Goal: Task Accomplishment & Management: Manage account settings

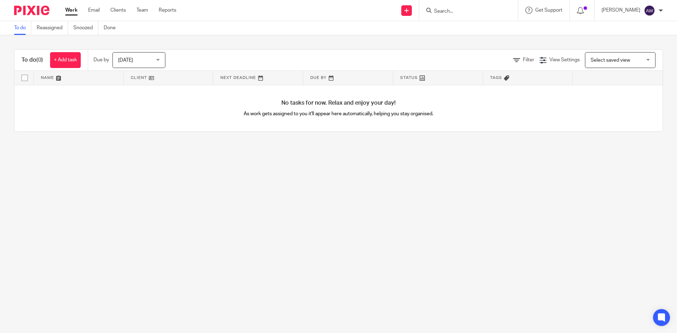
click at [132, 60] on span "[DATE]" at bounding box center [125, 60] width 15 height 5
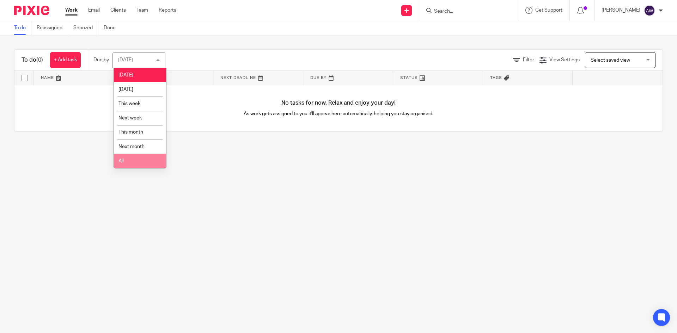
click at [130, 161] on li "All" at bounding box center [140, 161] width 52 height 14
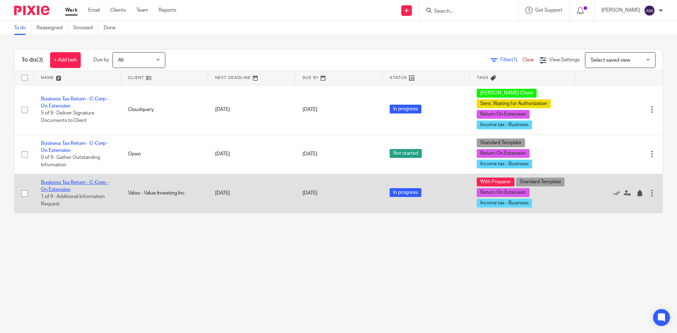
click at [74, 185] on td "Business Tax Return - C-Corp - On Extension 1 of 9 · Additional Information Req…" at bounding box center [77, 193] width 87 height 39
click at [75, 182] on link "Business Tax Return - C-Corp - On Extension" at bounding box center [75, 186] width 68 height 12
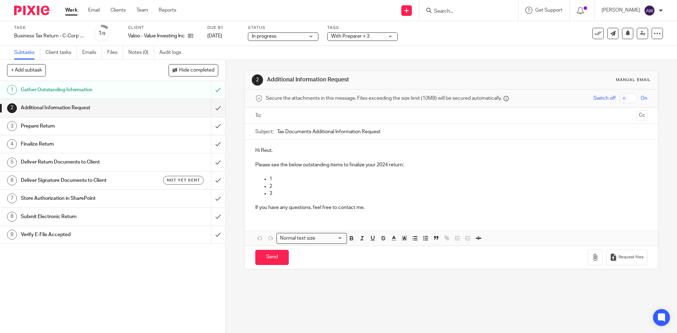
click at [278, 118] on input "text" at bounding box center [450, 116] width 365 height 8
drag, startPoint x: 298, startPoint y: 144, endPoint x: 323, endPoint y: 141, distance: 24.9
click at [395, 133] on input "Tax Documents Additional Information Request" at bounding box center [462, 134] width 370 height 16
type input "Tax Documents Additional Information Request Valoo- Value Investing Inc."
drag, startPoint x: 276, startPoint y: 180, endPoint x: 272, endPoint y: 183, distance: 5.6
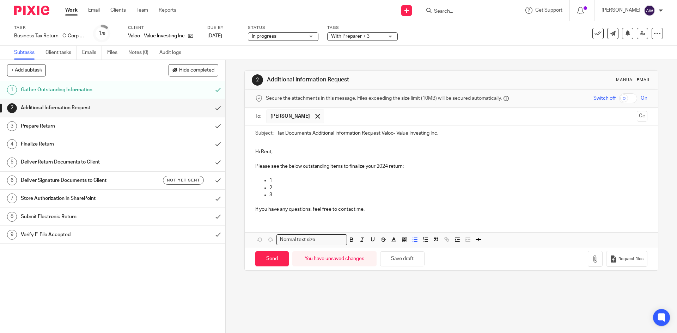
click at [276, 180] on p "1" at bounding box center [458, 180] width 378 height 7
drag, startPoint x: 352, startPoint y: 175, endPoint x: 348, endPoint y: 180, distance: 6.0
click at [351, 177] on div "Hi Reut, Please see the below outstanding items to finalize your 2024 return: I…" at bounding box center [451, 179] width 413 height 77
click at [342, 180] on p "Is intercompany payable to" at bounding box center [458, 180] width 378 height 7
click at [310, 189] on p "2" at bounding box center [458, 187] width 378 height 7
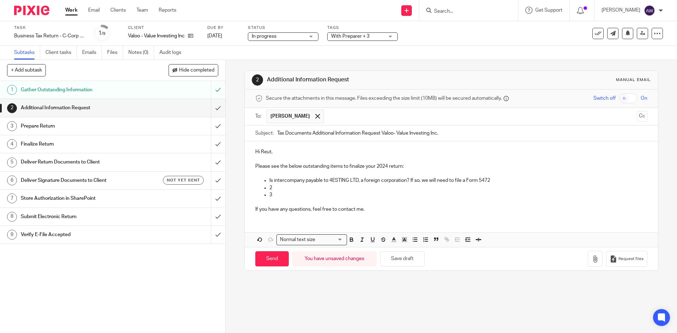
click at [419, 176] on p at bounding box center [451, 173] width 392 height 7
drag, startPoint x: 410, startPoint y: 181, endPoint x: 489, endPoint y: 181, distance: 79.3
click at [489, 181] on p "Is intercompany payable to 4ESTING LTD, a foreign corporation? If so, we will n…" at bounding box center [458, 180] width 378 height 7
drag, startPoint x: 455, startPoint y: 181, endPoint x: 434, endPoint y: 183, distance: 21.0
click at [455, 181] on p "Is intercompany payable to 4ESTING LTD, a foreign corporation? If so, we will n…" at bounding box center [458, 180] width 378 height 7
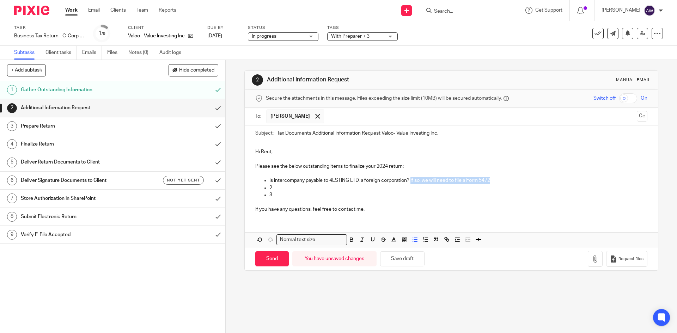
click at [421, 182] on p "Is intercompany payable to 4ESTING LTD, a foreign corporation? If so, we will n…" at bounding box center [458, 180] width 378 height 7
drag, startPoint x: 419, startPoint y: 182, endPoint x: 497, endPoint y: 186, distance: 78.1
click at [497, 186] on ul "Is intercompany payable to 4ESTING LTD, a foreign corporation? If so, we will n…" at bounding box center [451, 188] width 392 height 22
click at [301, 190] on p at bounding box center [466, 187] width 364 height 7
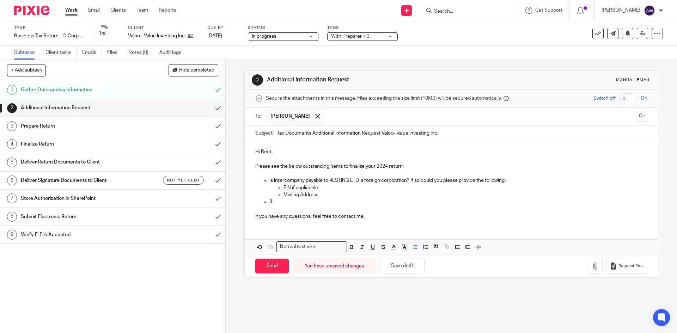
click at [322, 192] on p "Mailing Address" at bounding box center [466, 194] width 364 height 7
drag, startPoint x: 319, startPoint y: 189, endPoint x: 283, endPoint y: 189, distance: 36.0
click at [284, 189] on p "EIN if applicable" at bounding box center [466, 187] width 364 height 7
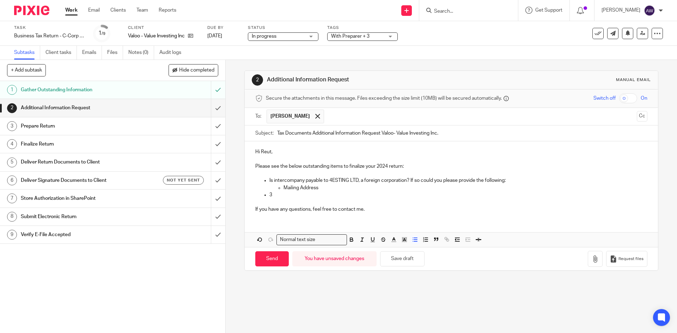
click at [330, 185] on p "Mailing Address" at bounding box center [466, 187] width 364 height 7
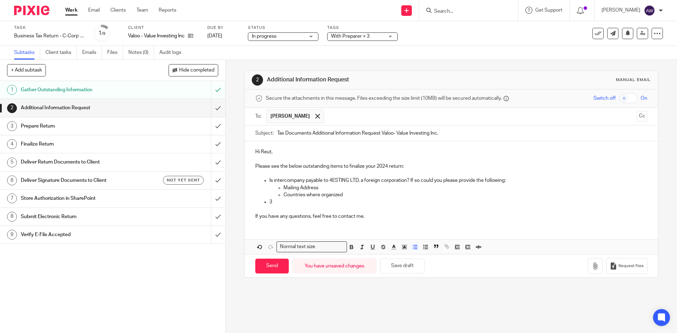
click at [270, 202] on p "3" at bounding box center [458, 202] width 378 height 7
click at [368, 217] on p "If you have any questions, feel free to contact me." at bounding box center [451, 216] width 392 height 7
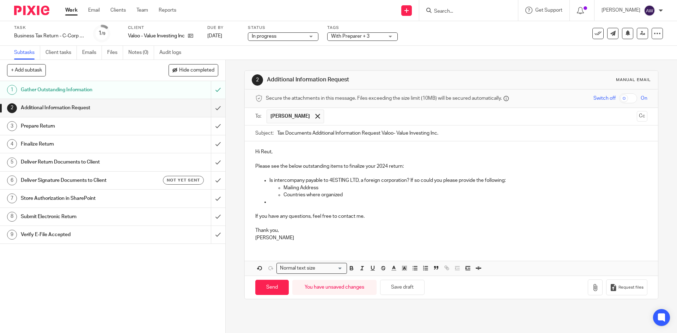
click at [314, 203] on p at bounding box center [458, 202] width 378 height 7
click at [276, 286] on input "Send" at bounding box center [272, 287] width 34 height 15
type input "Sent"
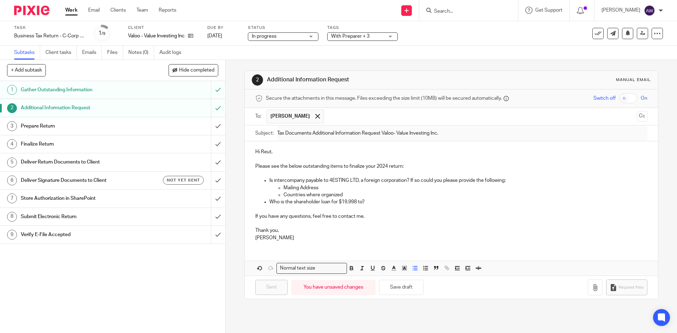
click at [77, 11] on link "Work" at bounding box center [71, 10] width 12 height 7
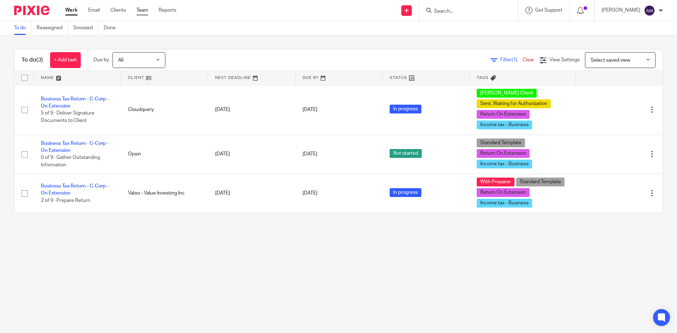
click at [145, 8] on link "Team" at bounding box center [142, 10] width 12 height 7
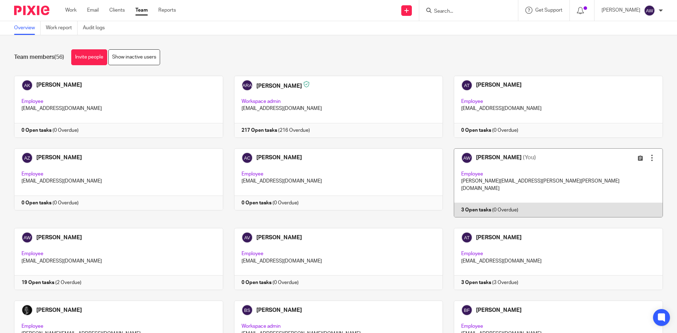
click at [478, 162] on link at bounding box center [553, 182] width 220 height 69
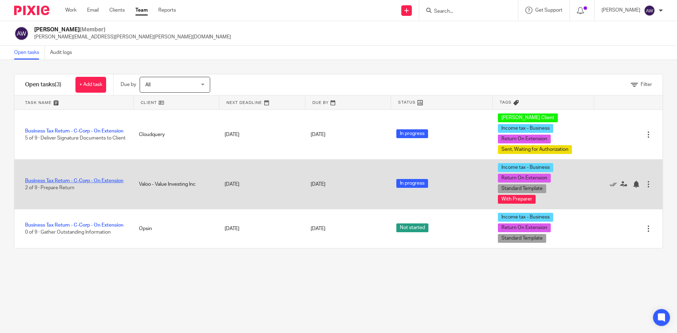
click at [82, 180] on link "Business Tax Return - C-Corp - On Extension" at bounding box center [74, 180] width 98 height 5
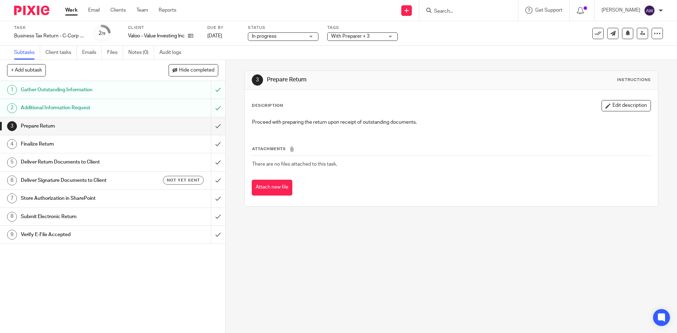
click at [373, 36] on span "With Preparer + 3" at bounding box center [357, 36] width 53 height 7
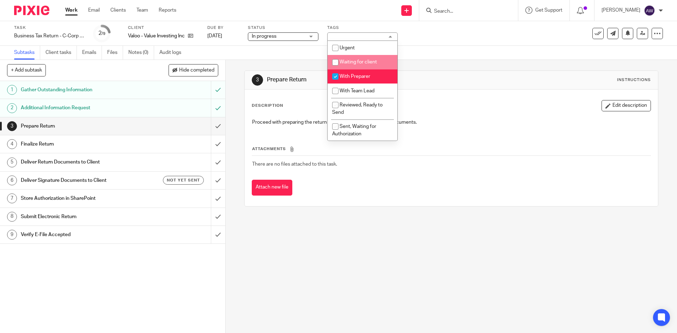
click at [359, 61] on span "Waiting for client" at bounding box center [358, 62] width 37 height 5
checkbox input "true"
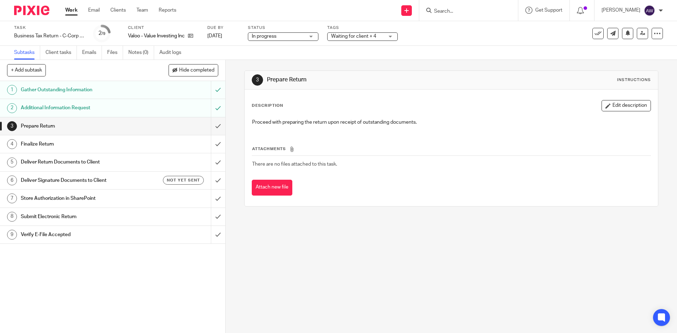
click at [264, 55] on div "Subtasks Client tasks Emails Files Notes (0) Audit logs" at bounding box center [338, 53] width 677 height 14
click at [139, 54] on link "Notes (0)" at bounding box center [141, 53] width 26 height 14
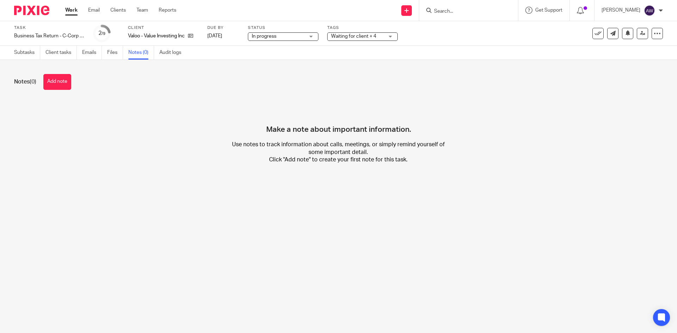
click at [64, 91] on div "Notes (0) Add note Make a note about important information. Use notes to track …" at bounding box center [338, 124] width 677 height 129
click at [68, 85] on button "Add note" at bounding box center [57, 82] width 28 height 16
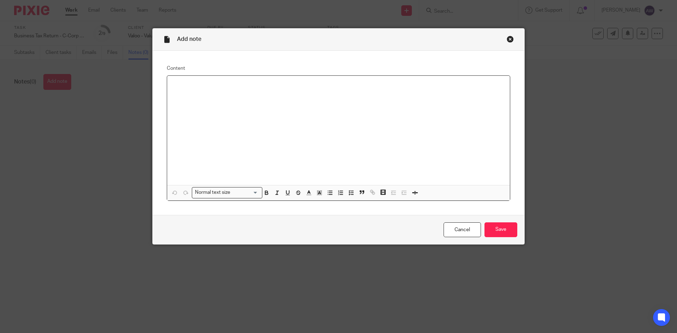
click at [184, 108] on div at bounding box center [338, 130] width 343 height 109
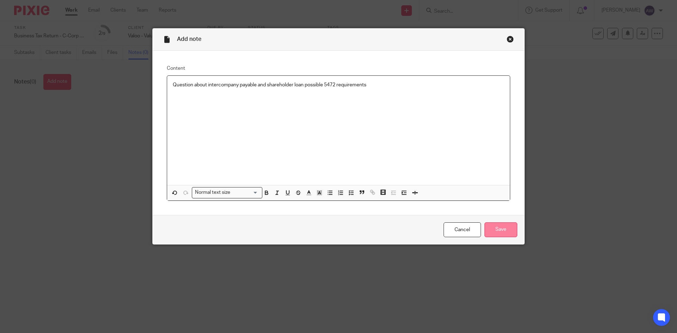
click at [490, 225] on input "Save" at bounding box center [501, 230] width 33 height 15
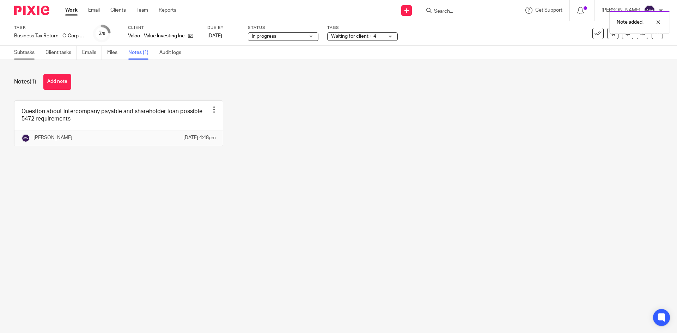
click at [32, 56] on link "Subtasks" at bounding box center [27, 53] width 26 height 14
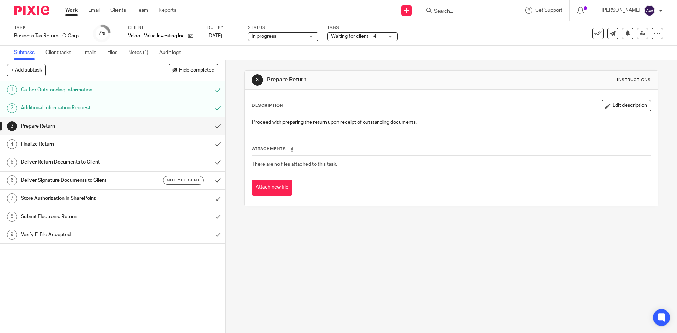
drag, startPoint x: 62, startPoint y: 7, endPoint x: 67, endPoint y: 9, distance: 5.5
click at [62, 7] on div "Work Email Clients Team Reports Work Email Clients Team Reports Settings" at bounding box center [122, 10] width 129 height 21
click at [69, 10] on link "Work" at bounding box center [71, 10] width 12 height 7
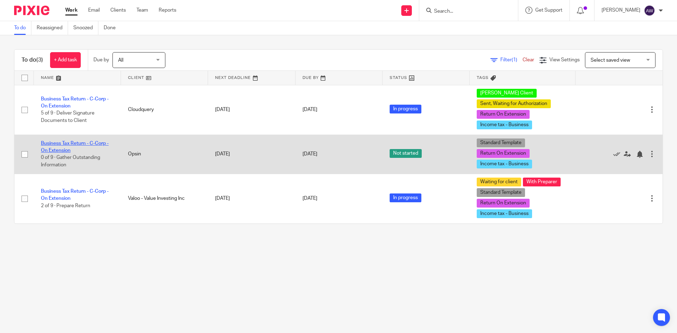
click at [88, 144] on link "Business Tax Return - C-Corp - On Extension" at bounding box center [75, 147] width 68 height 12
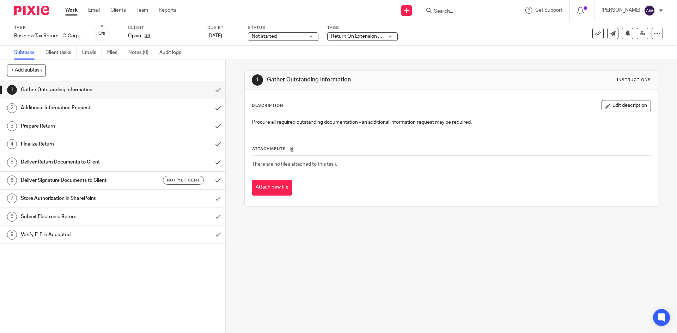
click at [360, 36] on span "Return On Extension + 2" at bounding box center [358, 36] width 54 height 5
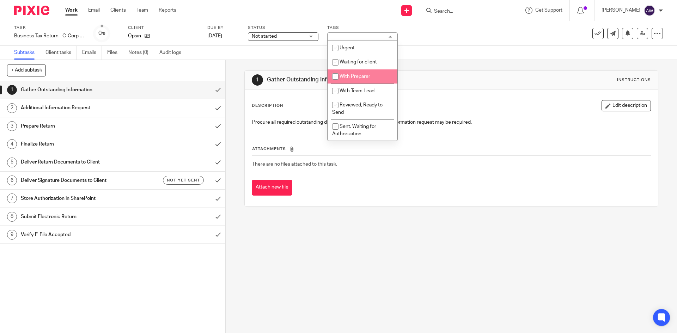
click at [364, 73] on li "With Preparer" at bounding box center [363, 76] width 70 height 14
checkbox input "true"
click at [297, 63] on div "1 Gather Outstanding Information Instructions Description Edit description Proc…" at bounding box center [451, 138] width 414 height 157
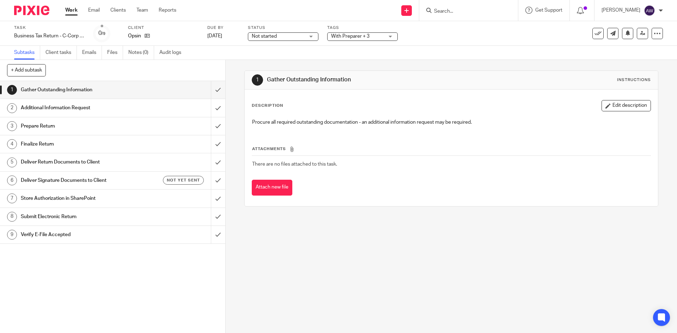
click at [284, 38] on span "Not started" at bounding box center [278, 36] width 53 height 7
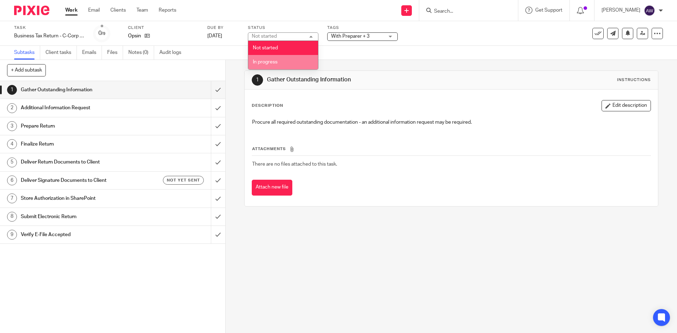
click at [268, 62] on span "In progress" at bounding box center [265, 62] width 25 height 5
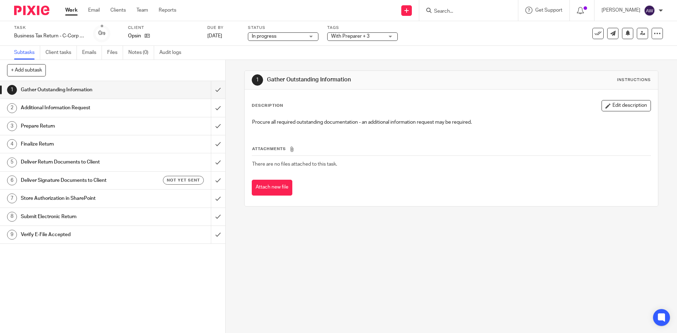
click at [247, 59] on div "Subtasks Client tasks Emails Files Notes (0) Audit logs" at bounding box center [338, 53] width 677 height 14
click at [215, 87] on input "submit" at bounding box center [112, 90] width 225 height 18
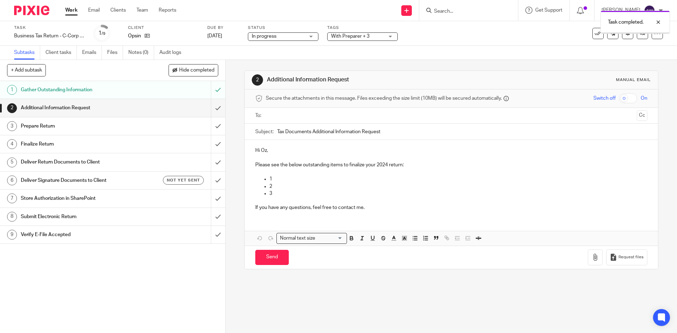
click at [67, 11] on link "Work" at bounding box center [71, 10] width 12 height 7
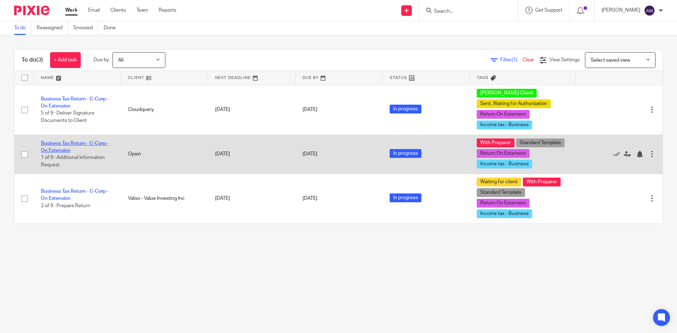
click at [89, 141] on link "Business Tax Return - C-Corp - On Extension" at bounding box center [75, 147] width 68 height 12
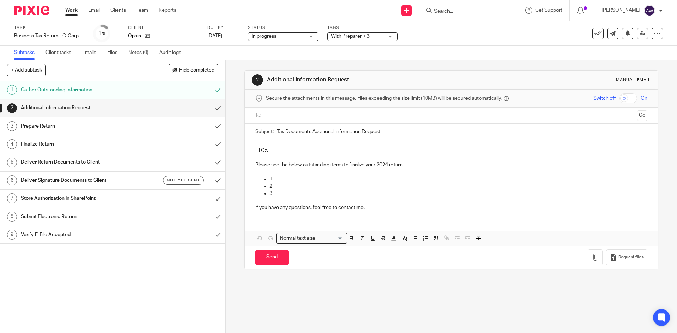
click at [360, 36] on span "With Preparer + 3" at bounding box center [350, 36] width 38 height 5
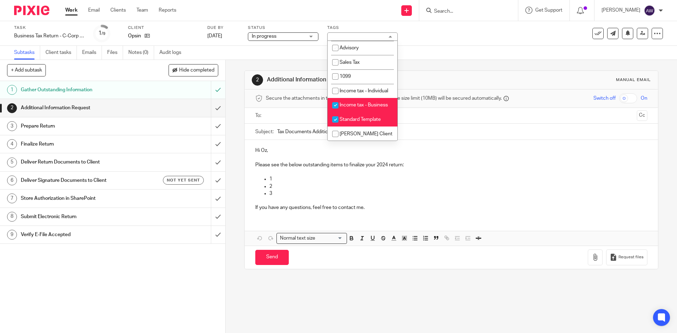
scroll to position [215, 0]
click at [353, 131] on li "[PERSON_NAME] Client" at bounding box center [363, 134] width 70 height 14
checkbox input "true"
click at [255, 62] on div "2 Additional Information Request Manual email Secure the attachments in this me…" at bounding box center [451, 170] width 414 height 220
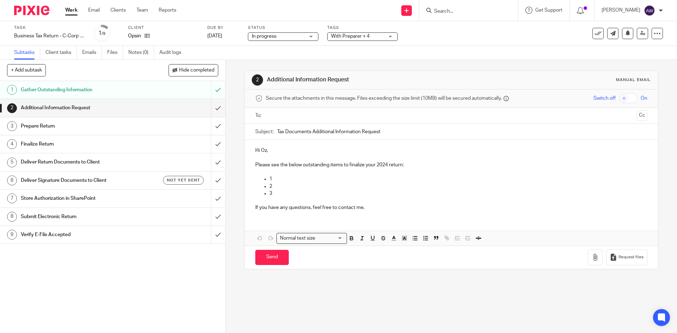
click at [73, 12] on link "Work" at bounding box center [71, 10] width 12 height 7
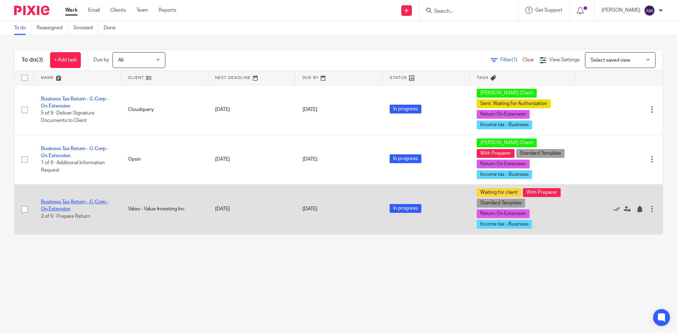
click at [59, 203] on link "Business Tax Return - C-Corp - On Extension" at bounding box center [75, 206] width 68 height 12
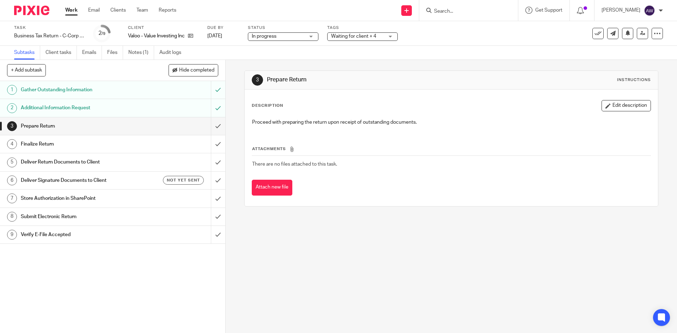
click at [355, 38] on span "Waiting for client + 4" at bounding box center [353, 36] width 45 height 5
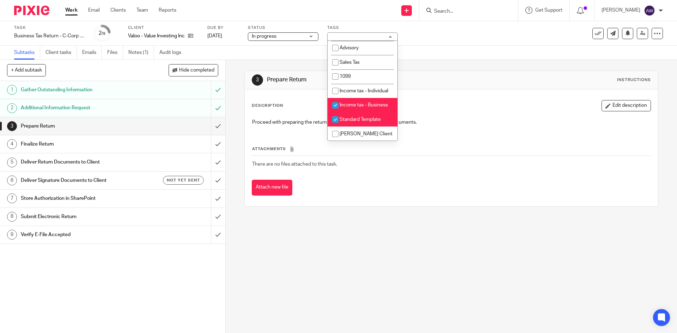
scroll to position [212, 0]
click at [349, 132] on li "[PERSON_NAME] Client" at bounding box center [363, 134] width 70 height 14
checkbox input "true"
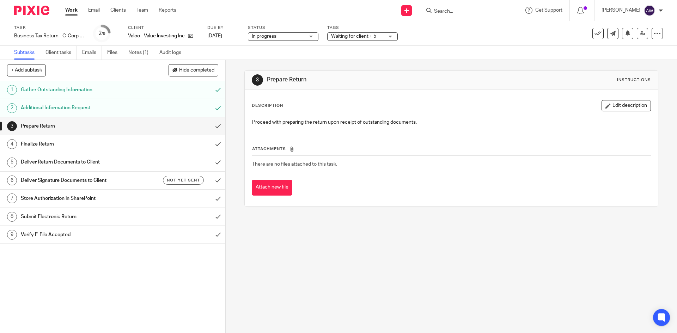
click at [267, 67] on div "3 Prepare Return Instructions Description Edit description Proceed with prepari…" at bounding box center [451, 138] width 414 height 157
click at [75, 14] on link "Work" at bounding box center [71, 10] width 12 height 7
